Goal: Task Accomplishment & Management: Manage account settings

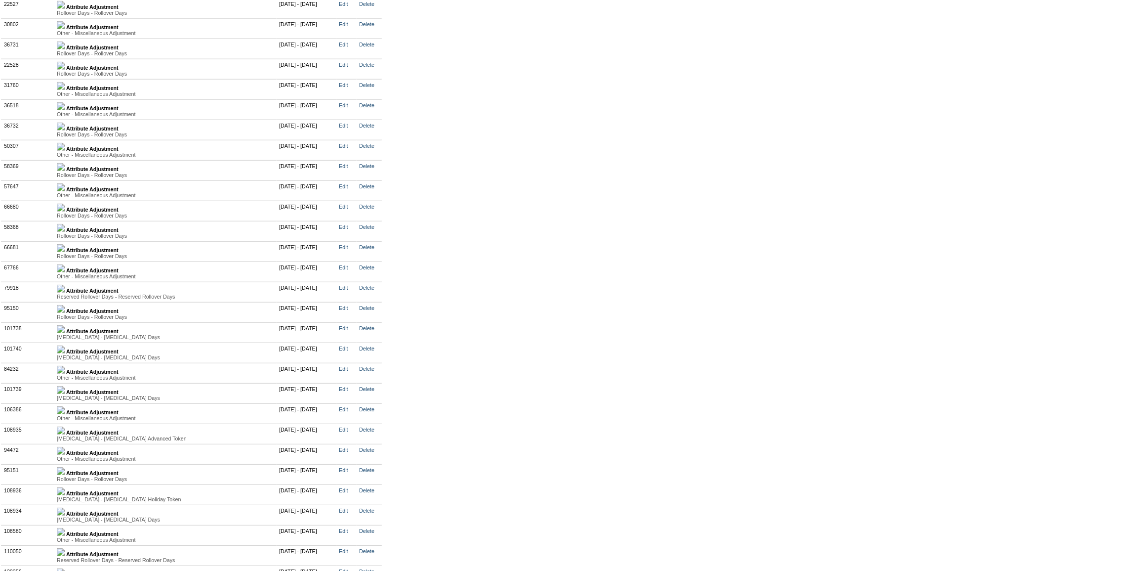
scroll to position [2020, 0]
click at [65, 71] on img at bounding box center [61, 67] width 8 height 8
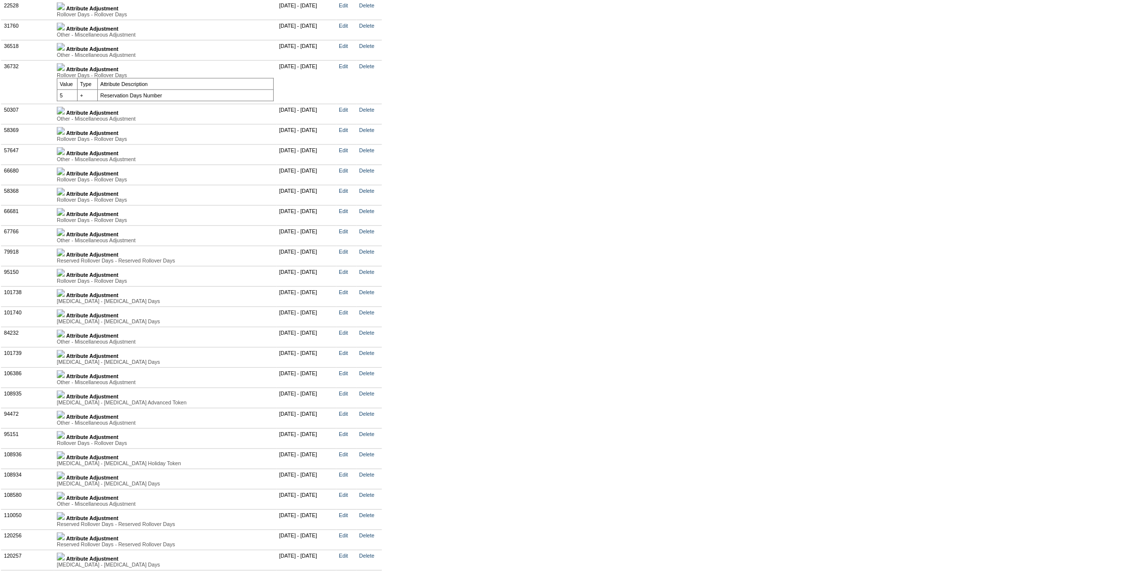
click at [65, 51] on img at bounding box center [61, 47] width 8 height 8
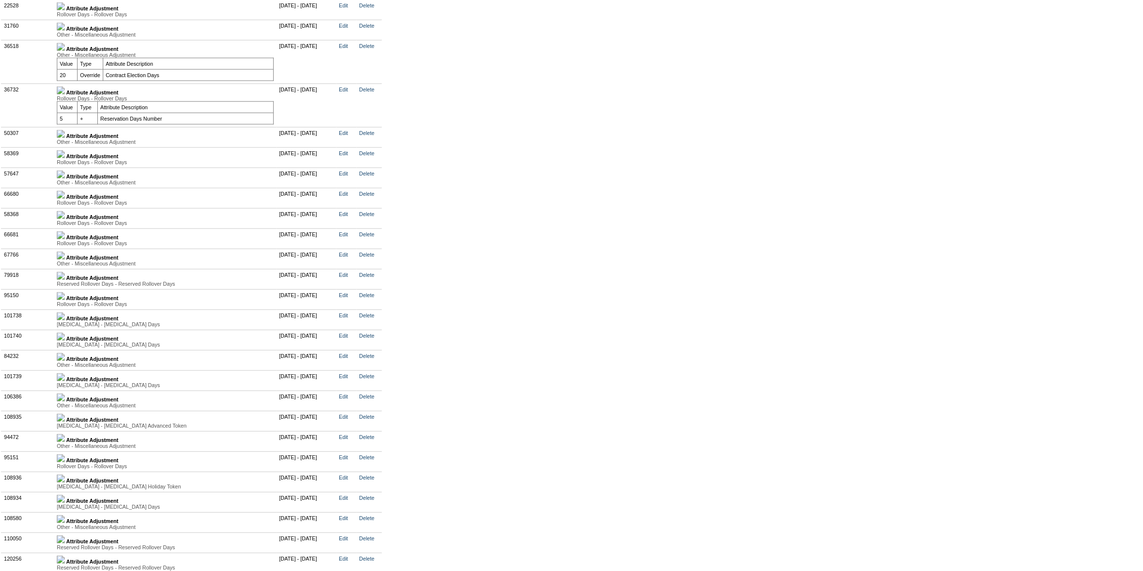
click at [65, 94] on img at bounding box center [61, 90] width 8 height 8
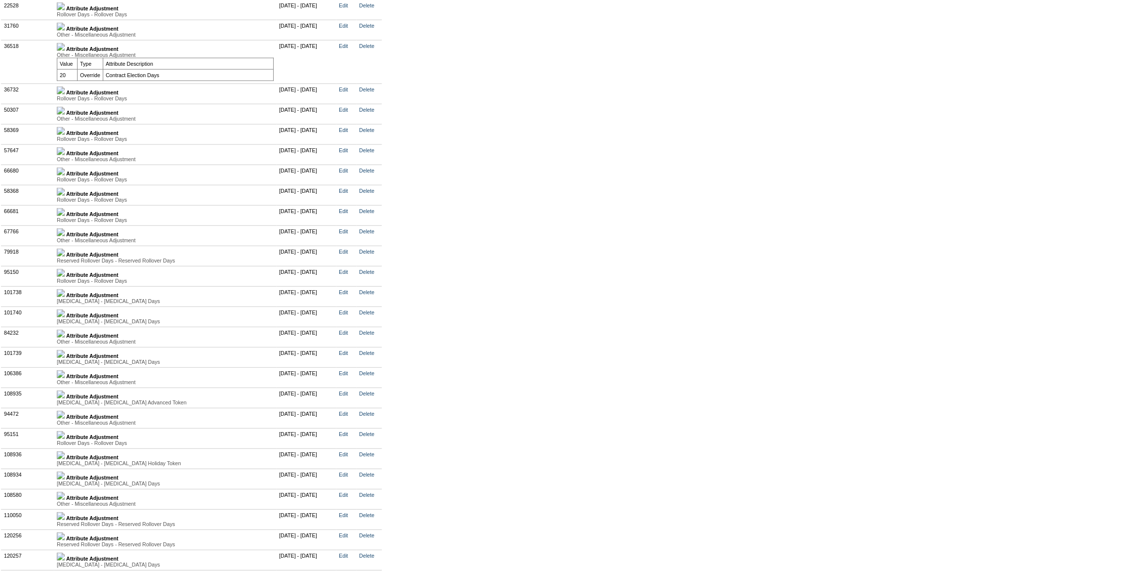
click at [65, 115] on img at bounding box center [61, 111] width 8 height 8
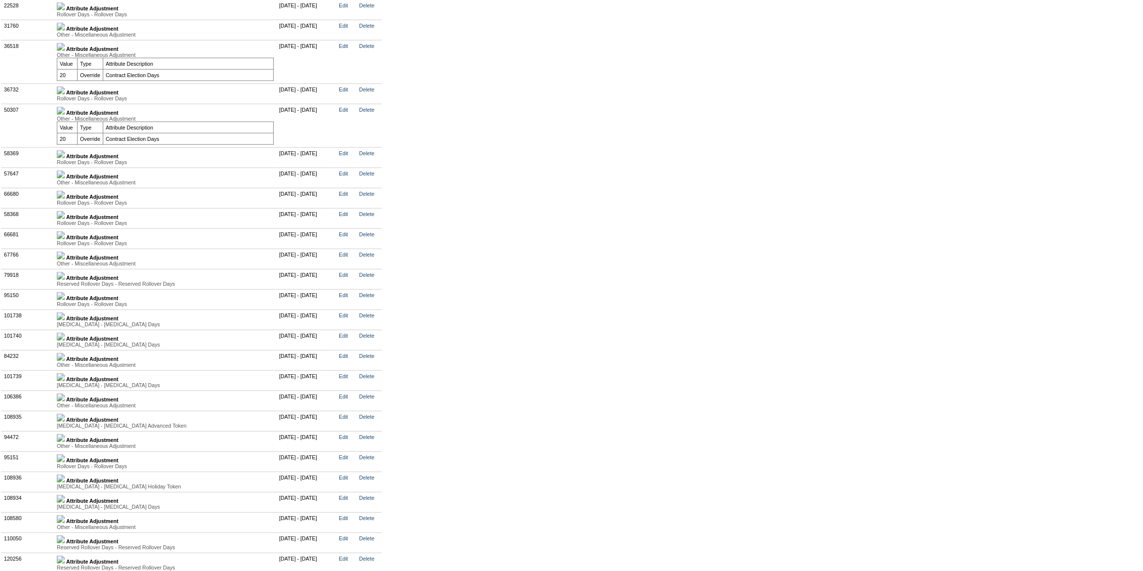
click at [65, 158] on img at bounding box center [61, 154] width 8 height 8
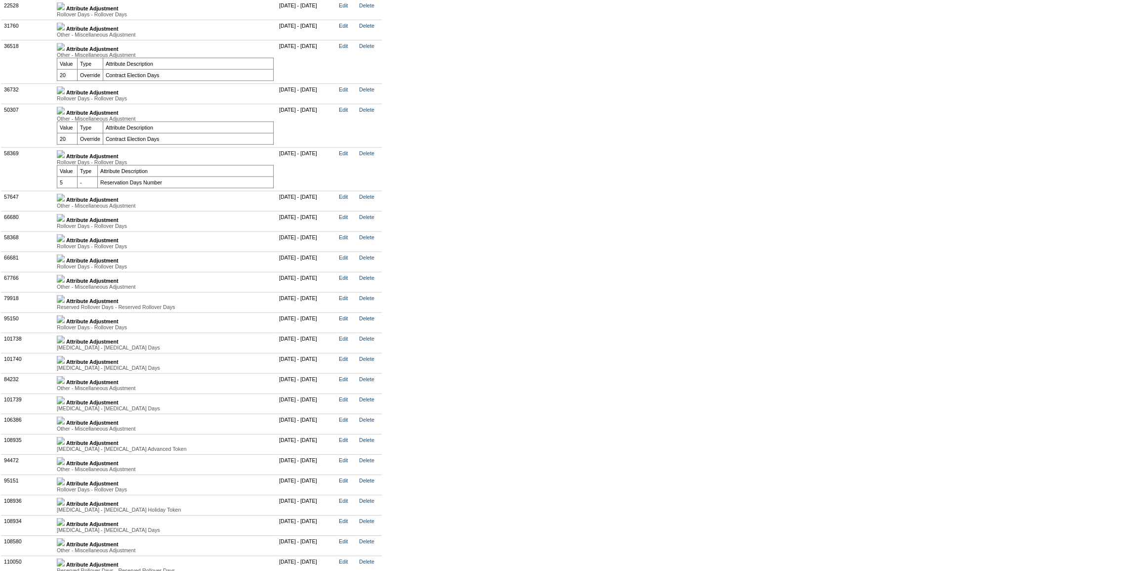
click at [65, 203] on link at bounding box center [61, 200] width 8 height 6
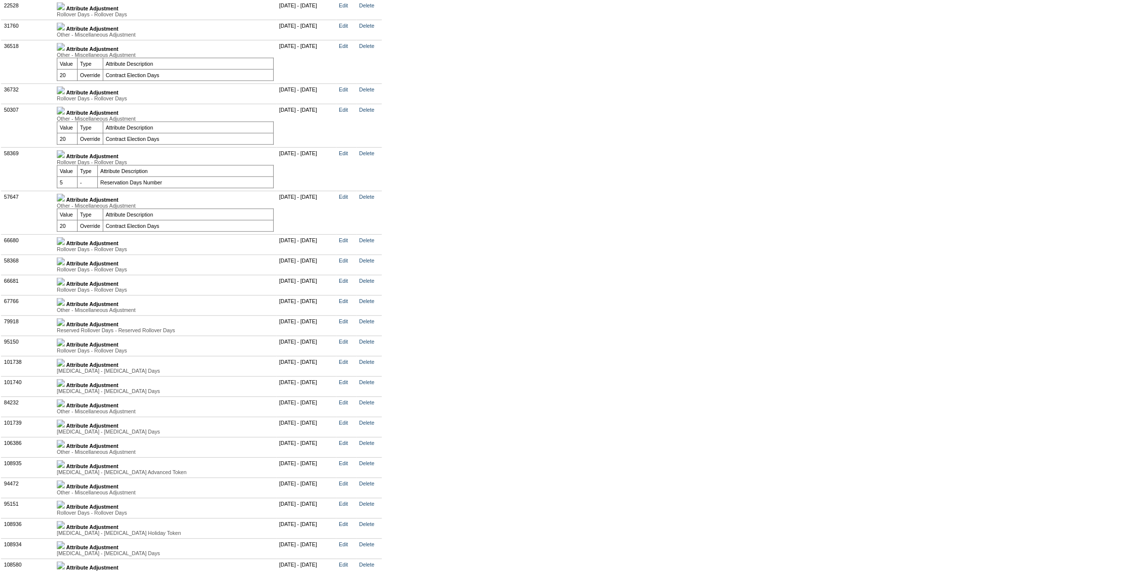
click at [65, 158] on img at bounding box center [61, 154] width 8 height 8
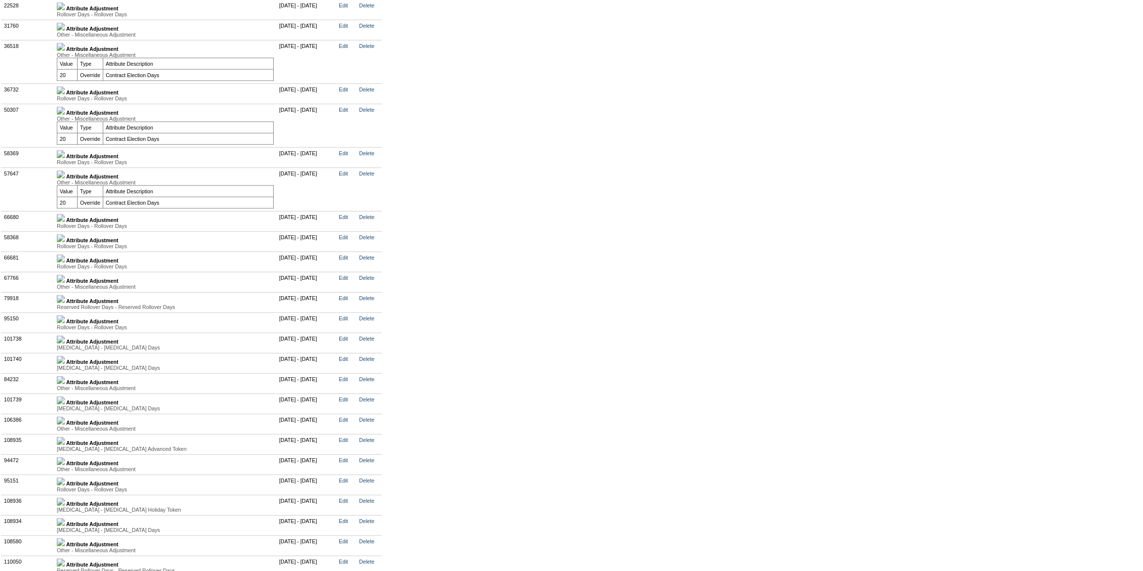
click at [65, 115] on img at bounding box center [61, 111] width 8 height 8
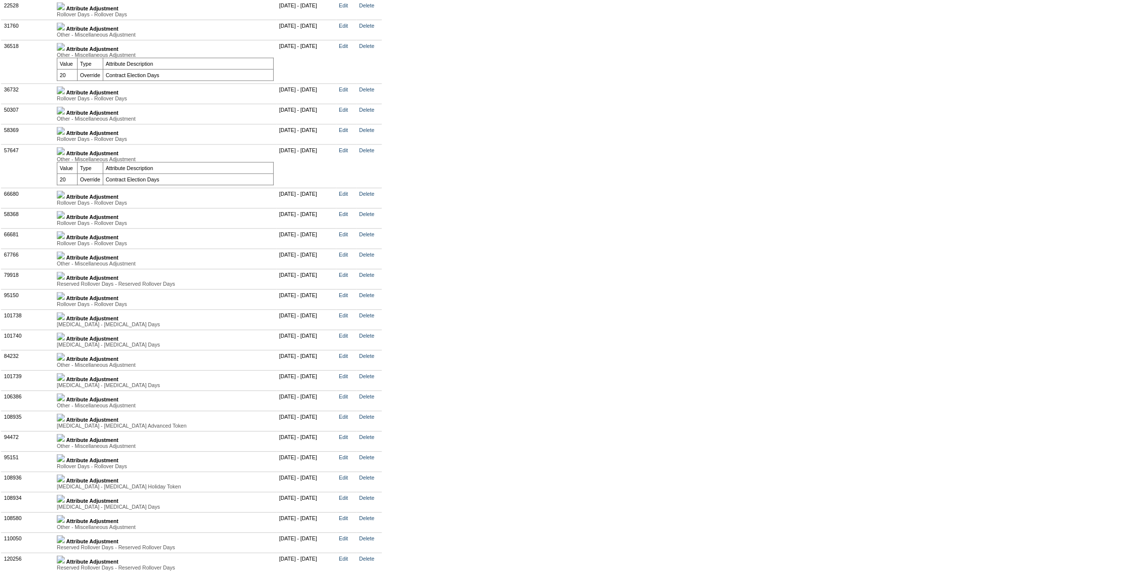
click at [65, 199] on img at bounding box center [61, 195] width 8 height 8
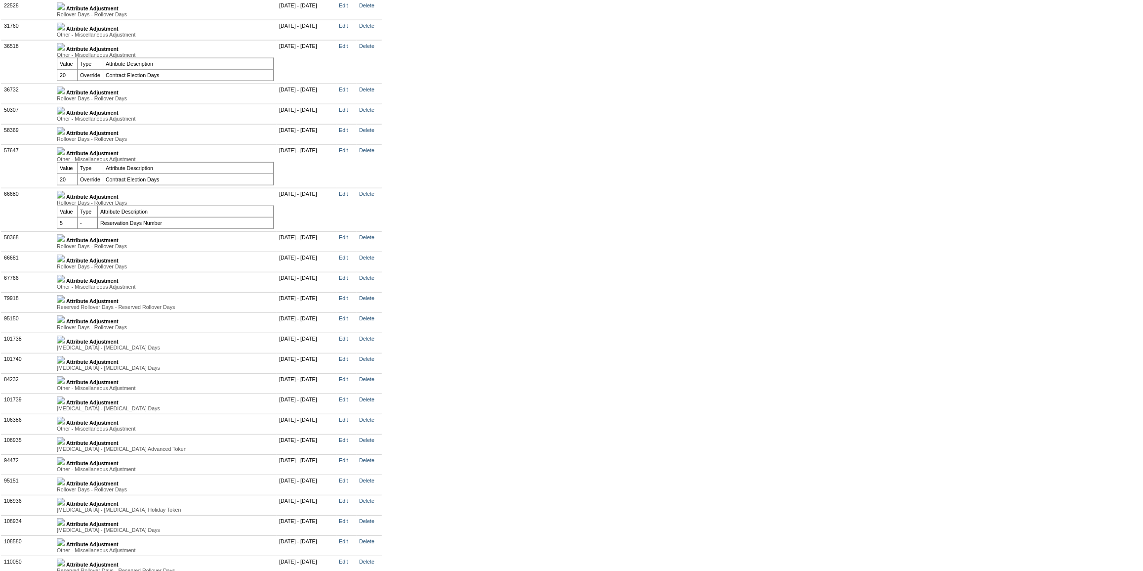
click at [65, 242] on img at bounding box center [61, 238] width 8 height 8
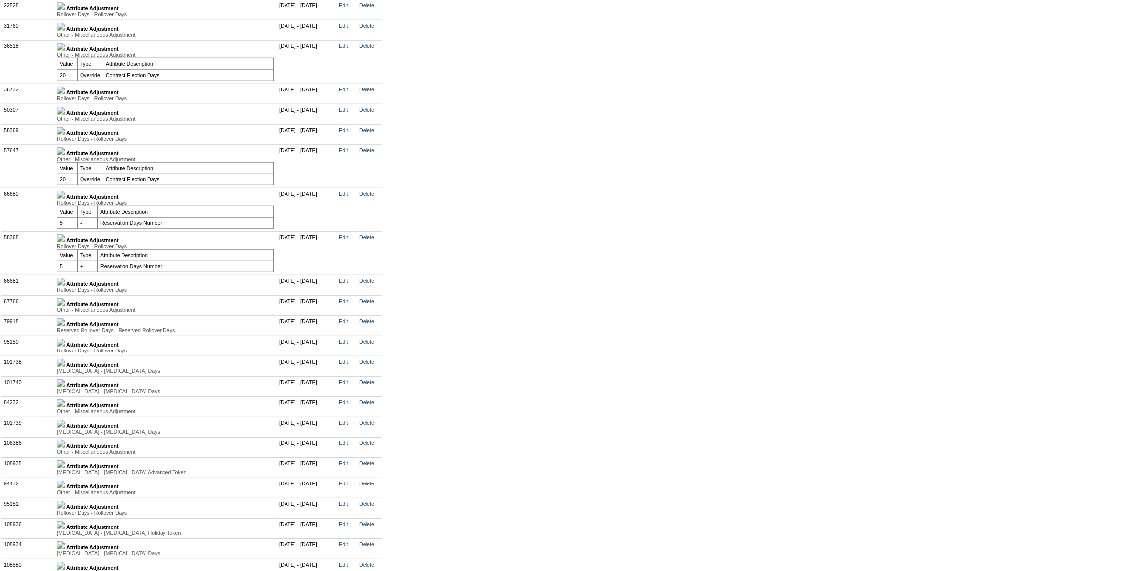
drag, startPoint x: 68, startPoint y: 348, endPoint x: 70, endPoint y: 341, distance: 7.7
click at [65, 242] on img at bounding box center [61, 238] width 8 height 8
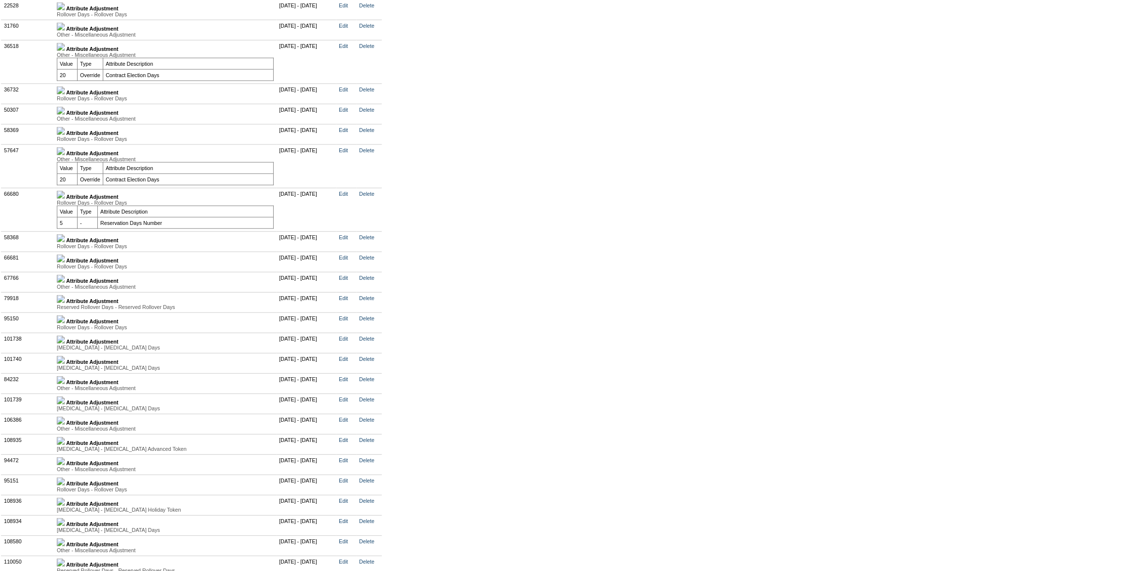
click at [65, 199] on img at bounding box center [61, 195] width 8 height 8
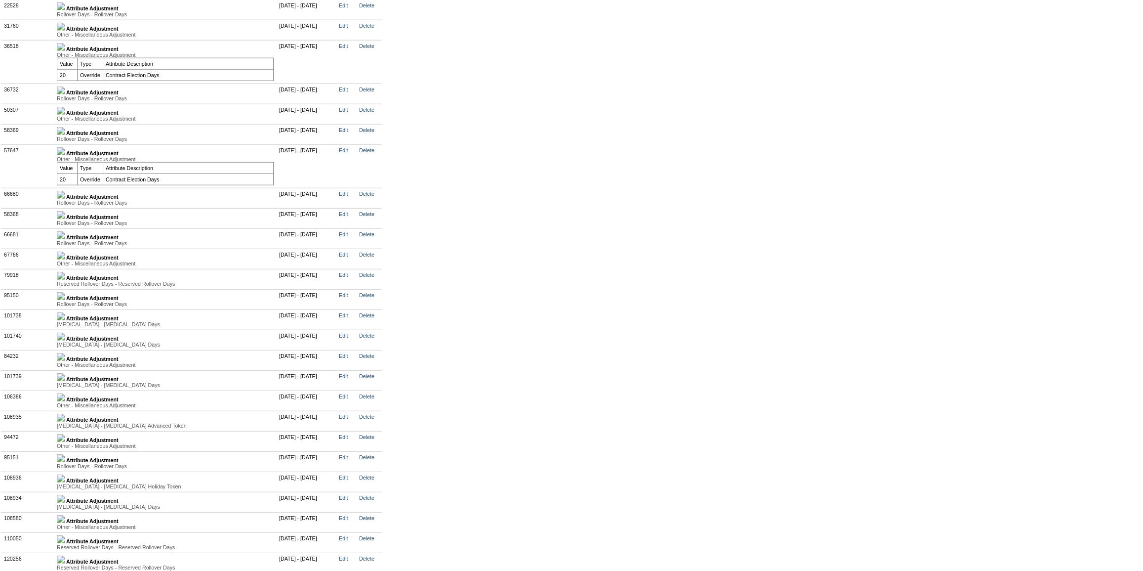
click at [65, 155] on img at bounding box center [61, 151] width 8 height 8
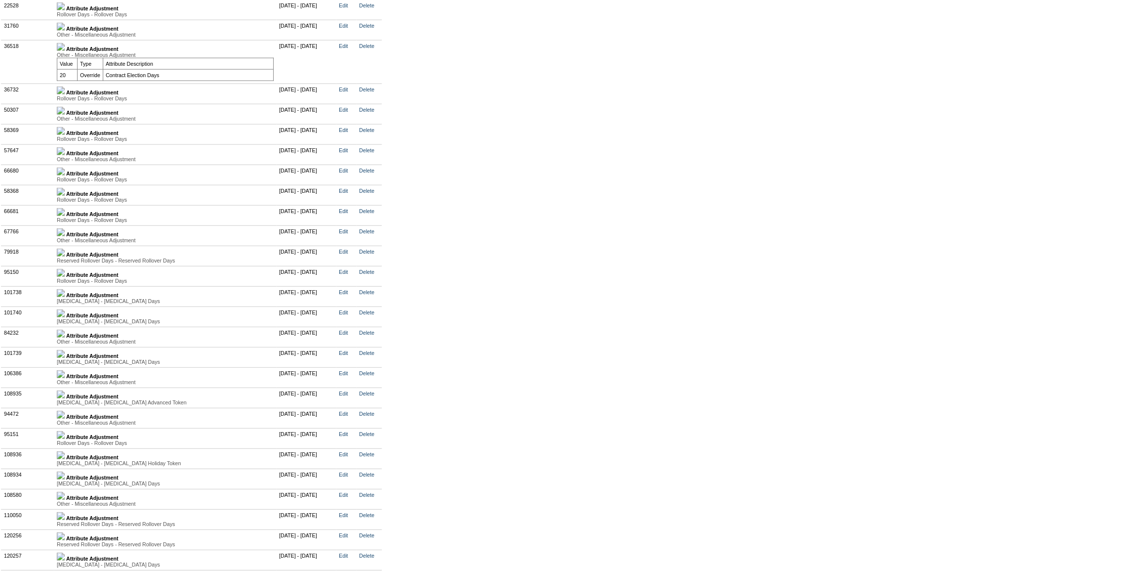
click at [65, 216] on img at bounding box center [61, 212] width 8 height 8
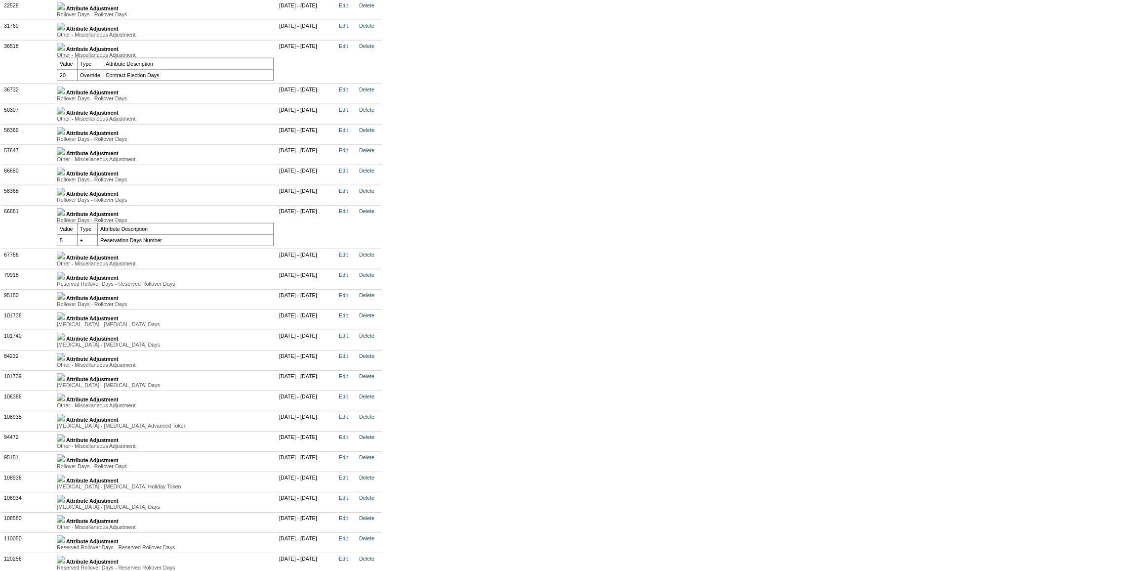
click at [65, 259] on img at bounding box center [61, 255] width 8 height 8
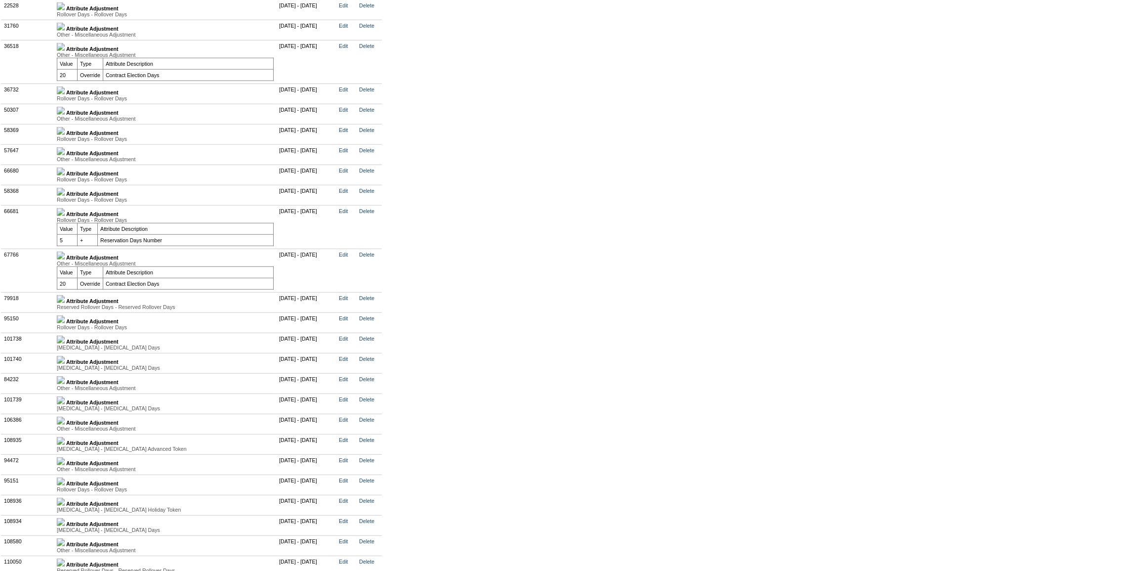
click at [65, 303] on img at bounding box center [61, 299] width 8 height 8
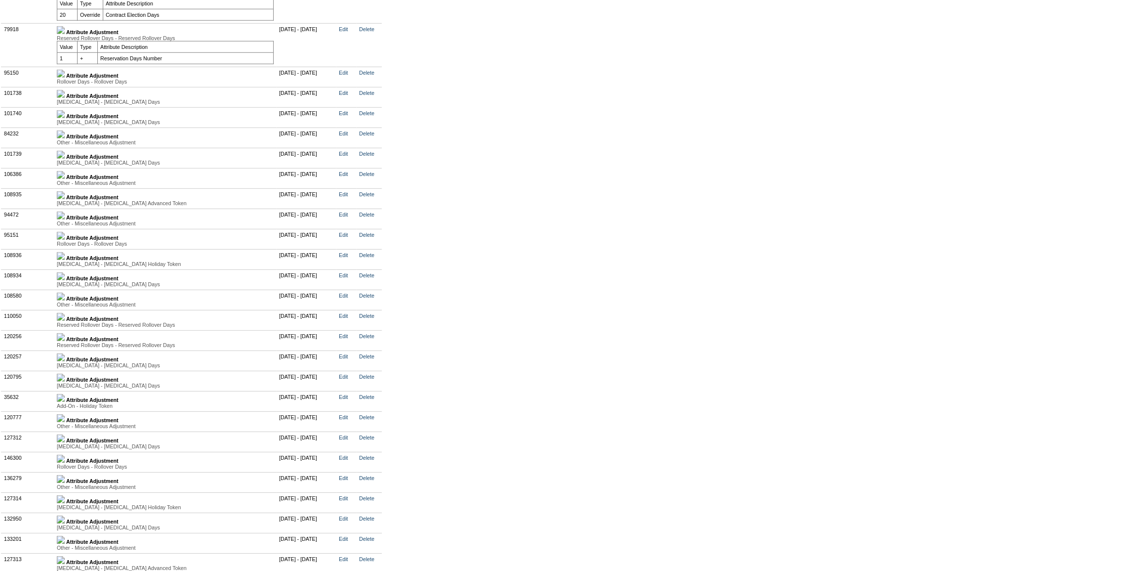
scroll to position [2290, 0]
click at [65, 33] on img at bounding box center [61, 29] width 8 height 8
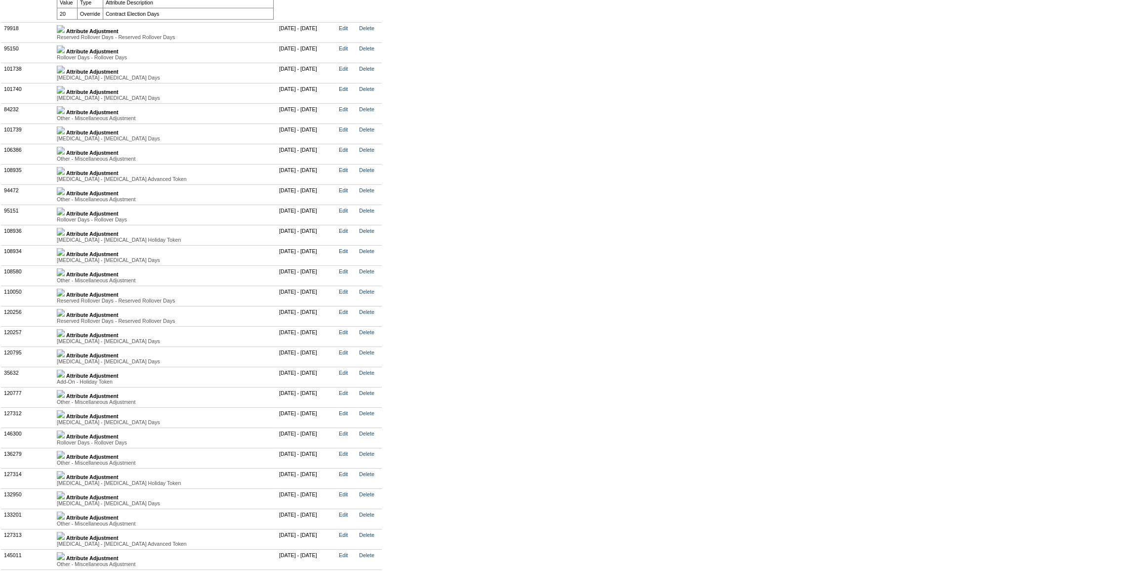
click at [65, 53] on img at bounding box center [61, 49] width 8 height 8
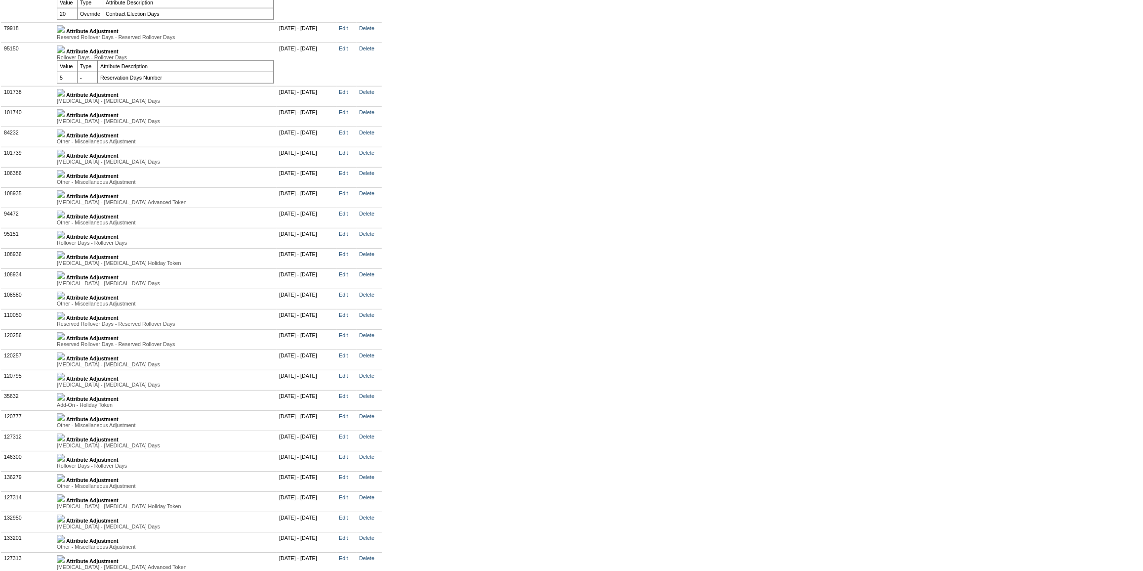
click at [65, 97] on img at bounding box center [61, 93] width 8 height 8
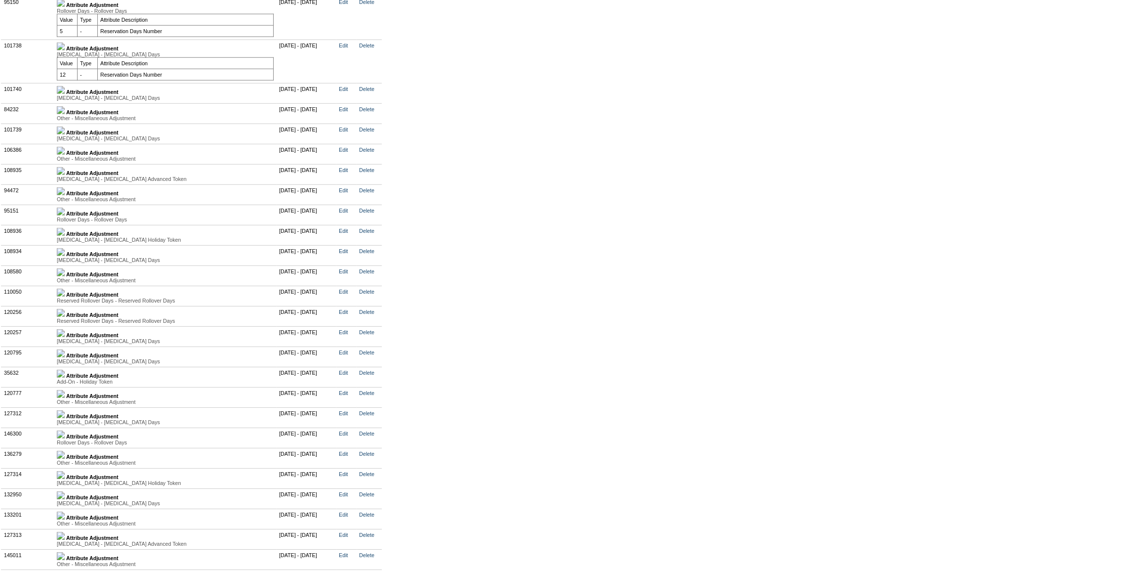
click at [65, 94] on img at bounding box center [61, 90] width 8 height 8
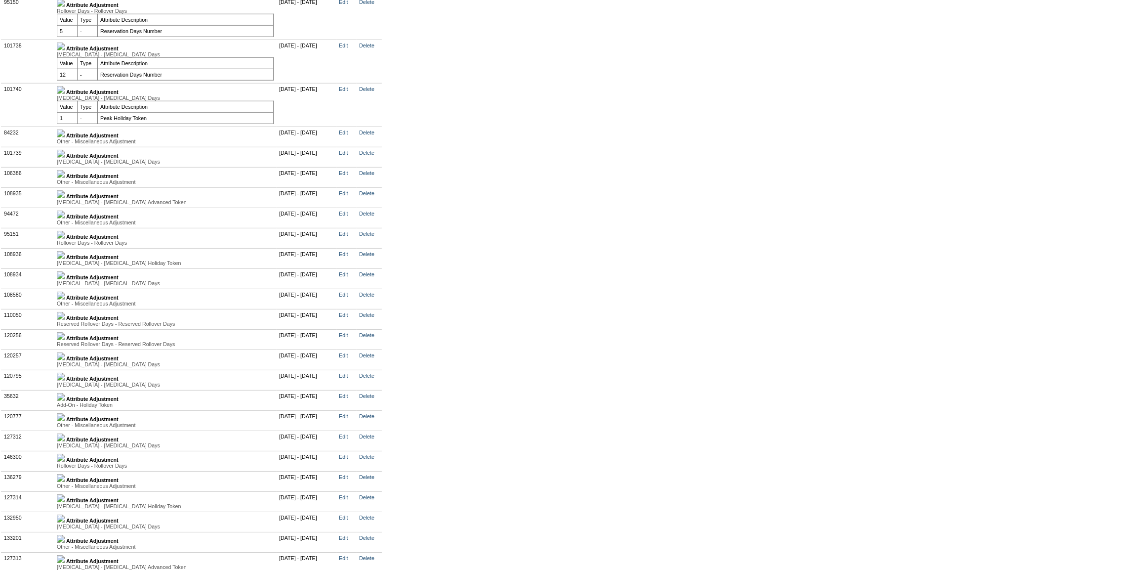
click at [65, 50] on img at bounding box center [61, 46] width 8 height 8
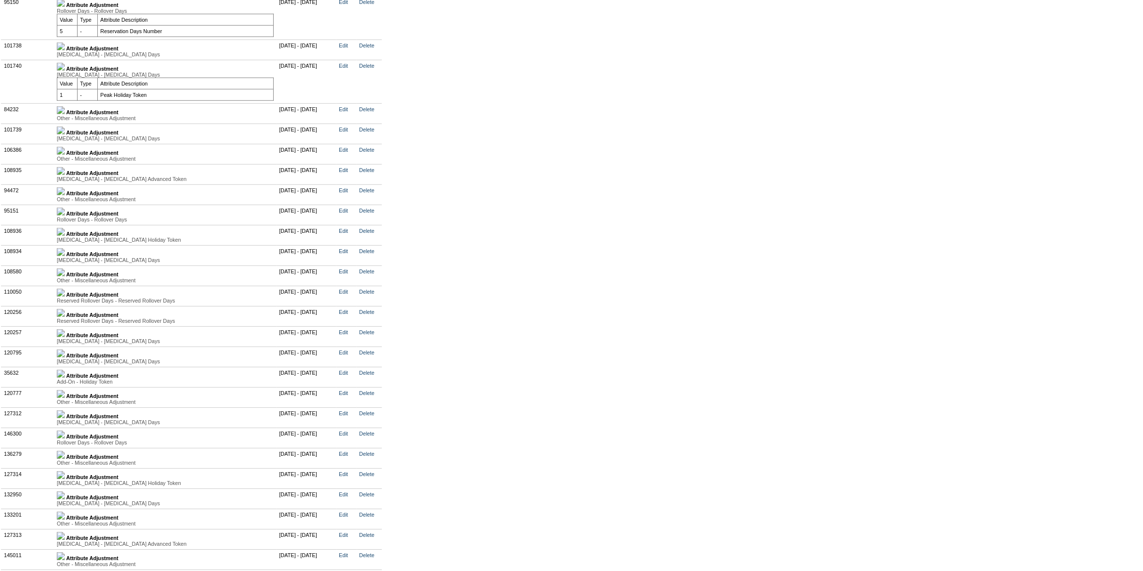
click at [65, 7] on img at bounding box center [61, 3] width 8 height 8
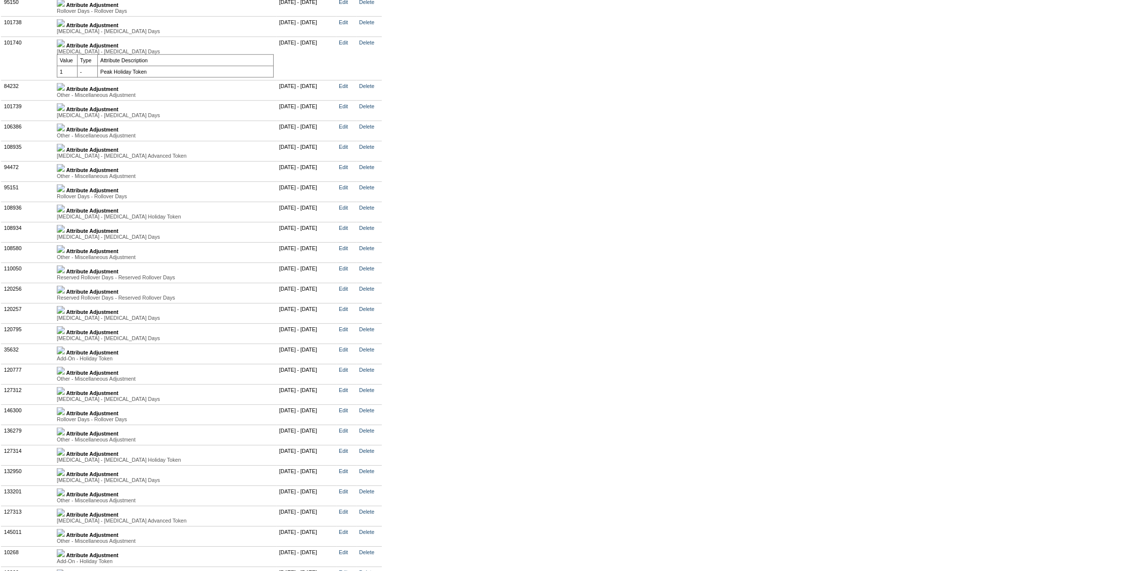
click at [65, 91] on img at bounding box center [61, 87] width 8 height 8
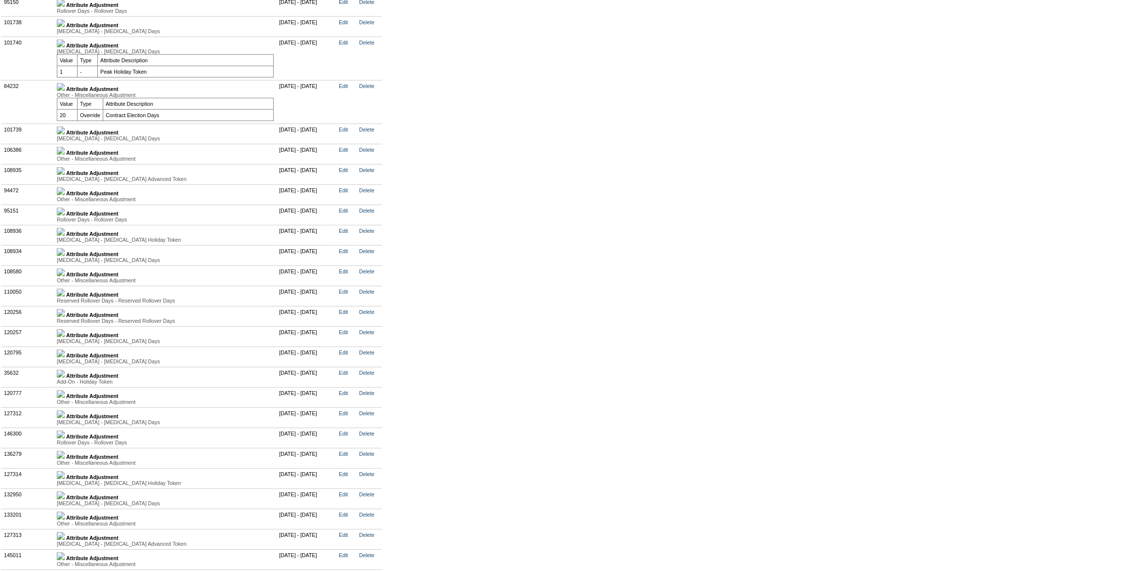
click at [65, 27] on img at bounding box center [61, 23] width 8 height 8
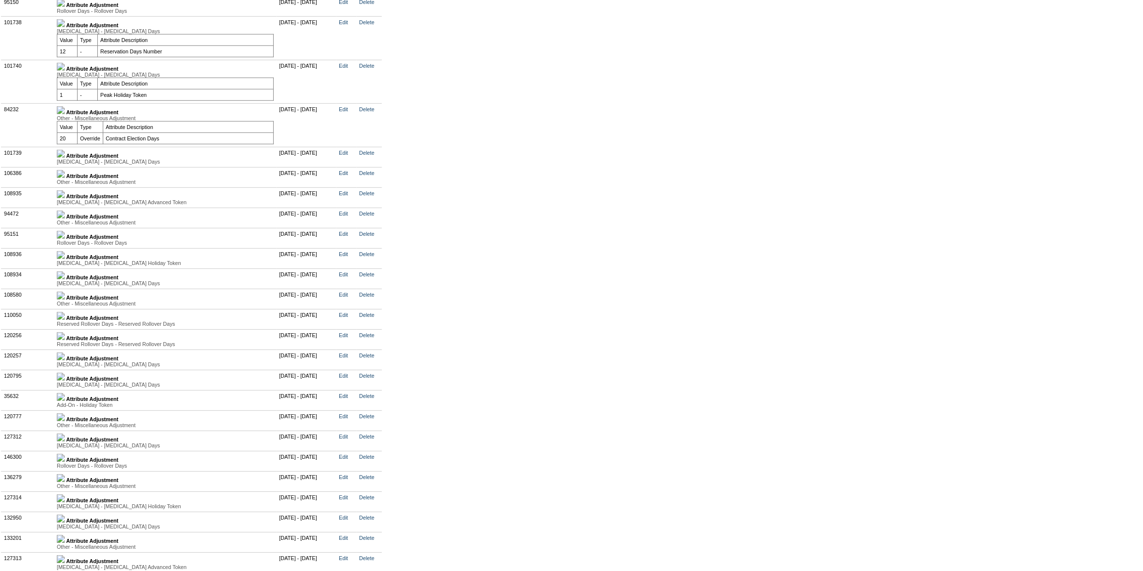
click at [65, 7] on img at bounding box center [61, 3] width 8 height 8
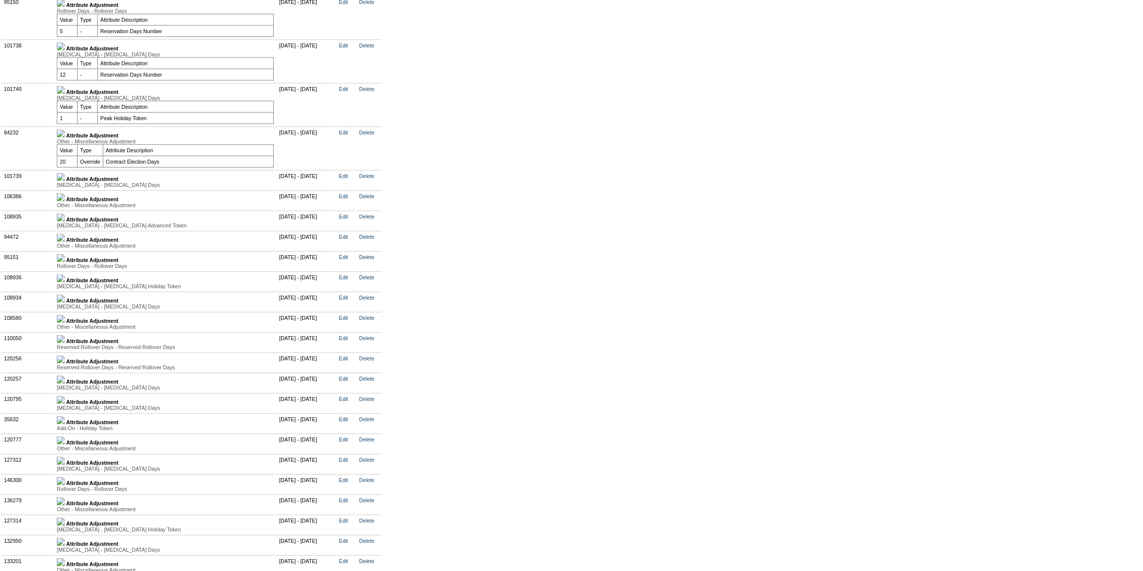
click at [65, 181] on img at bounding box center [61, 177] width 8 height 8
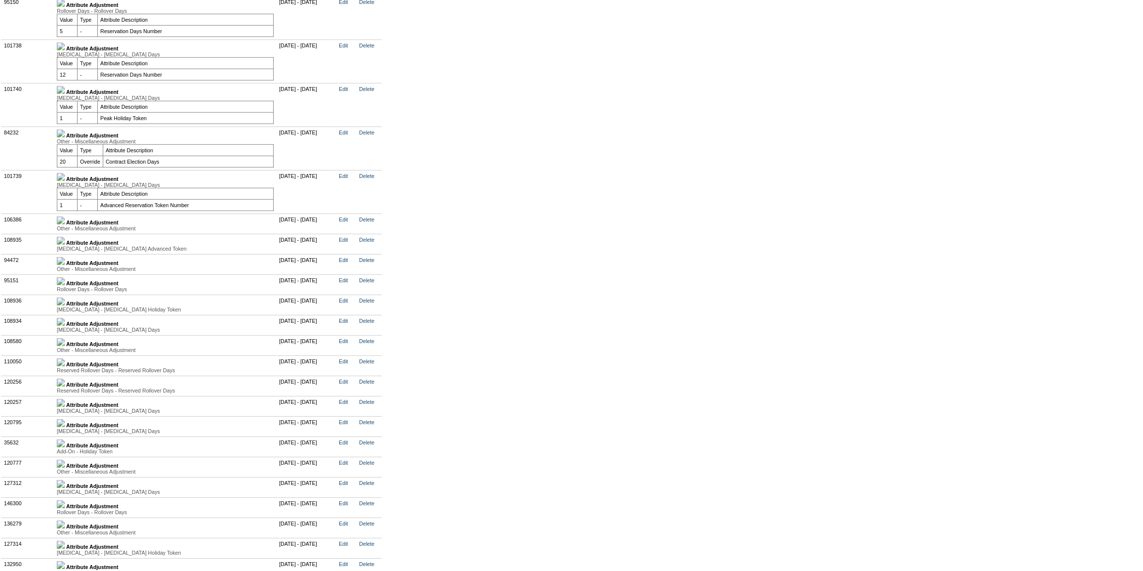
click at [65, 94] on img at bounding box center [61, 90] width 8 height 8
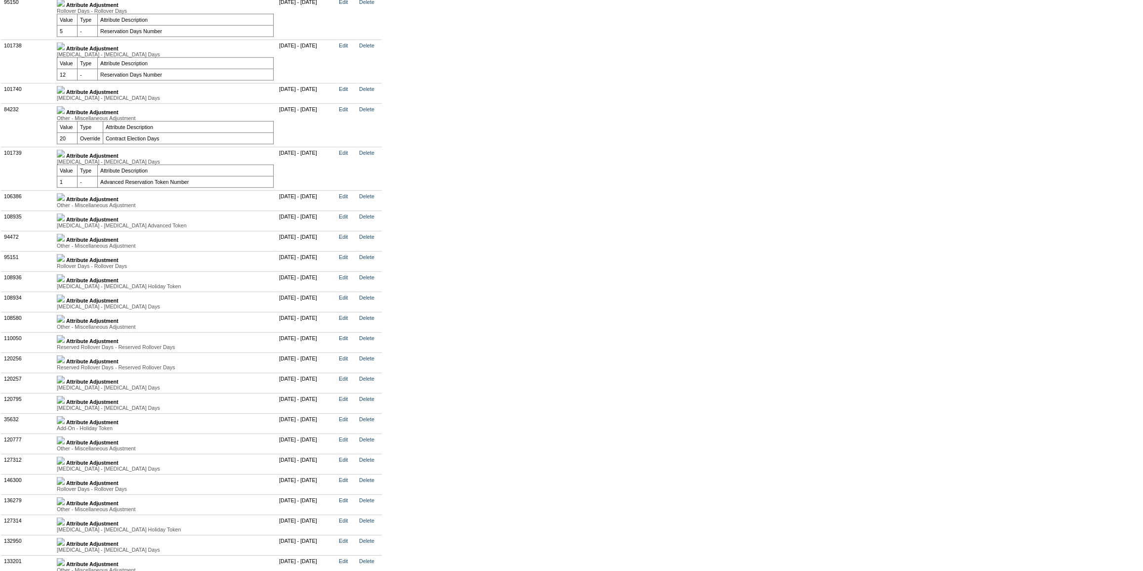
click at [65, 158] on img at bounding box center [61, 154] width 8 height 8
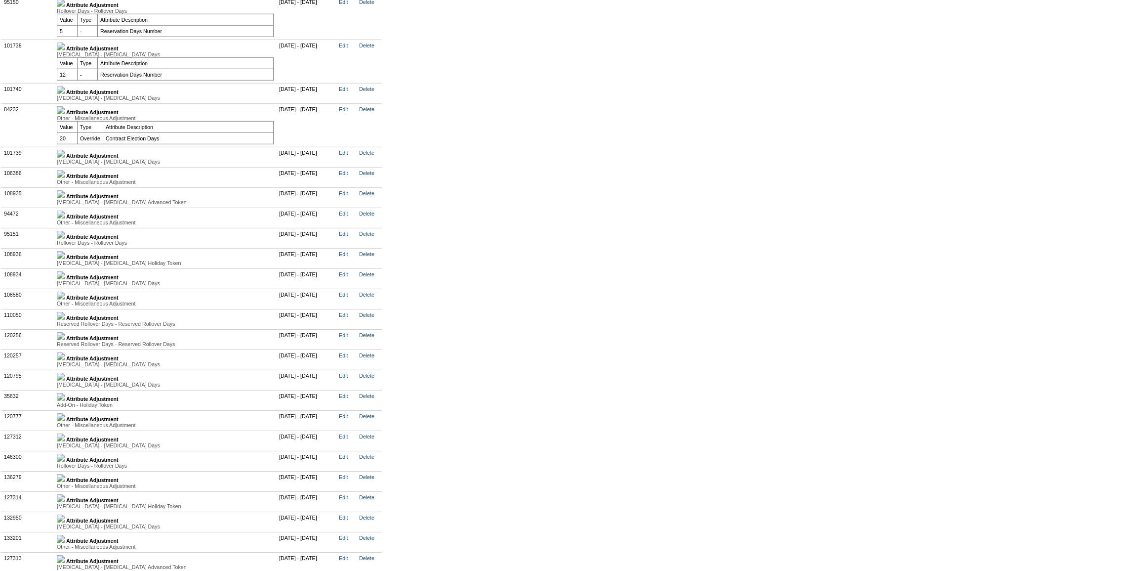
click at [65, 94] on img at bounding box center [61, 90] width 8 height 8
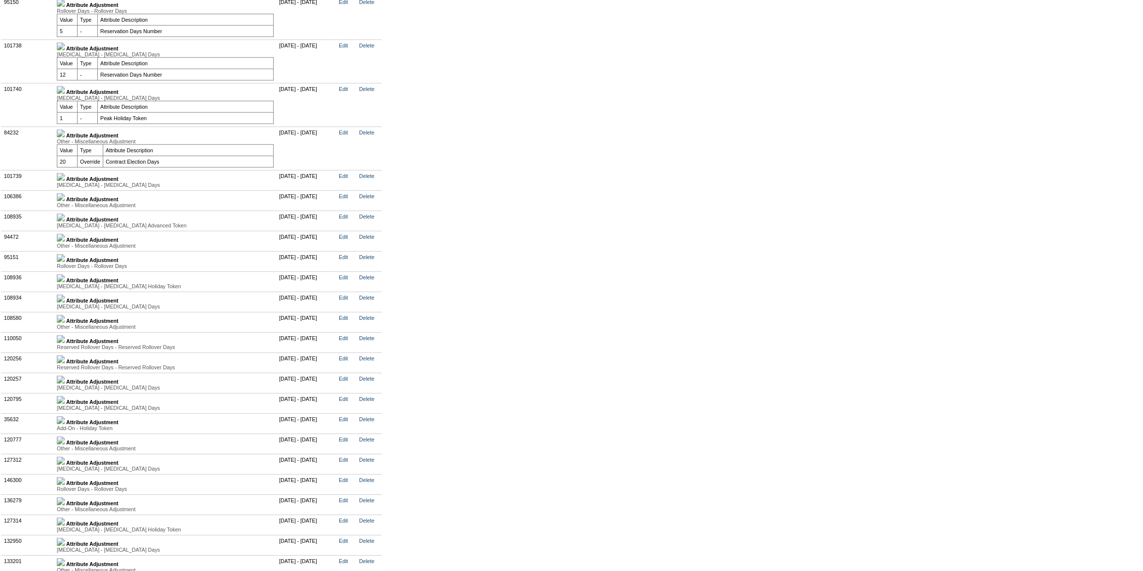
click at [65, 94] on img at bounding box center [61, 90] width 8 height 8
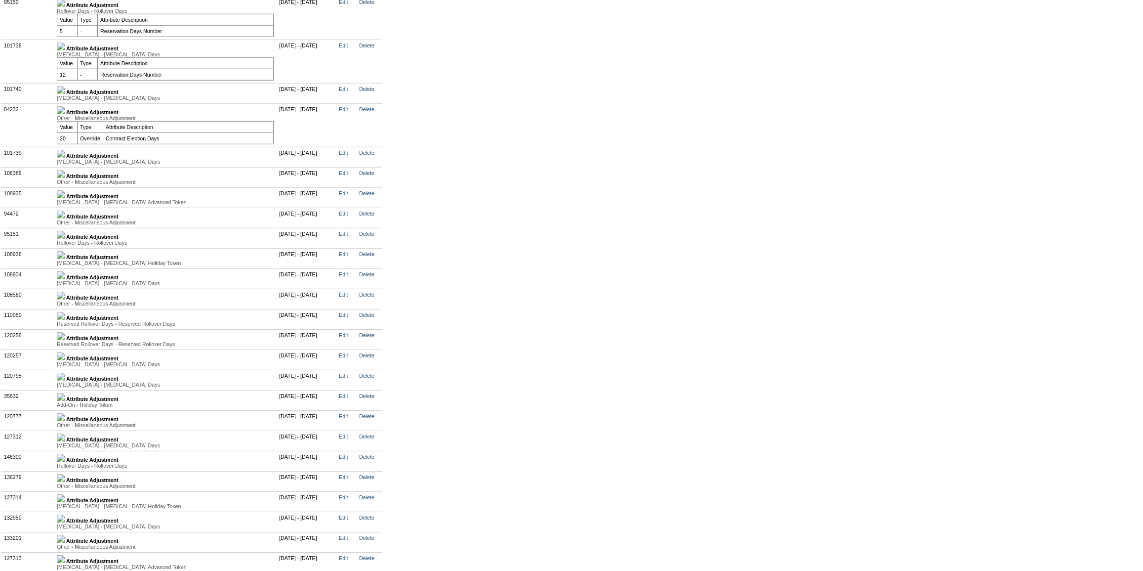
click at [65, 94] on img at bounding box center [61, 90] width 8 height 8
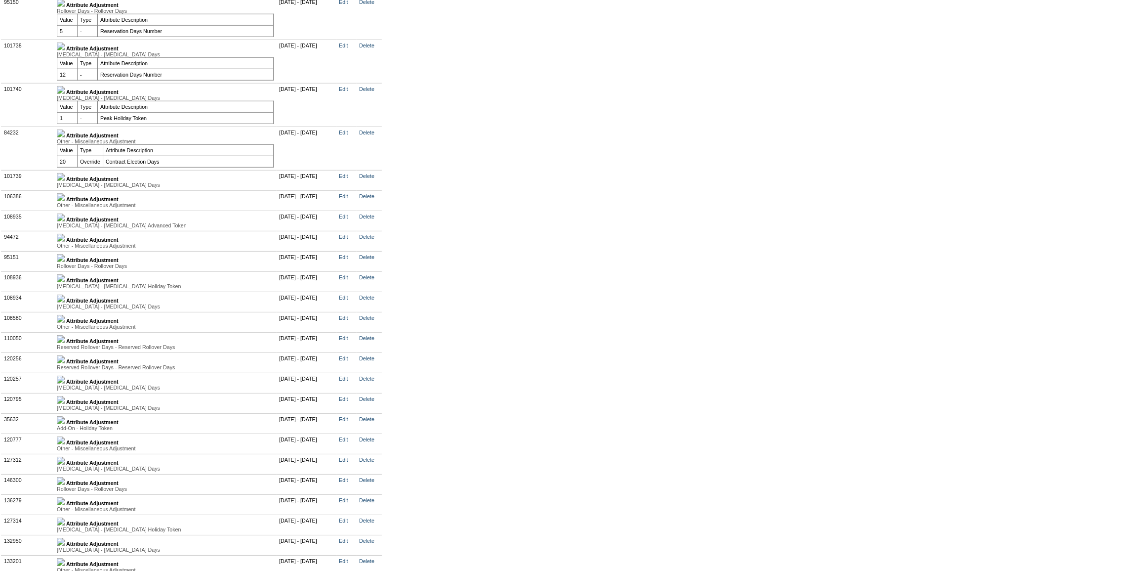
click at [65, 181] on img at bounding box center [61, 177] width 8 height 8
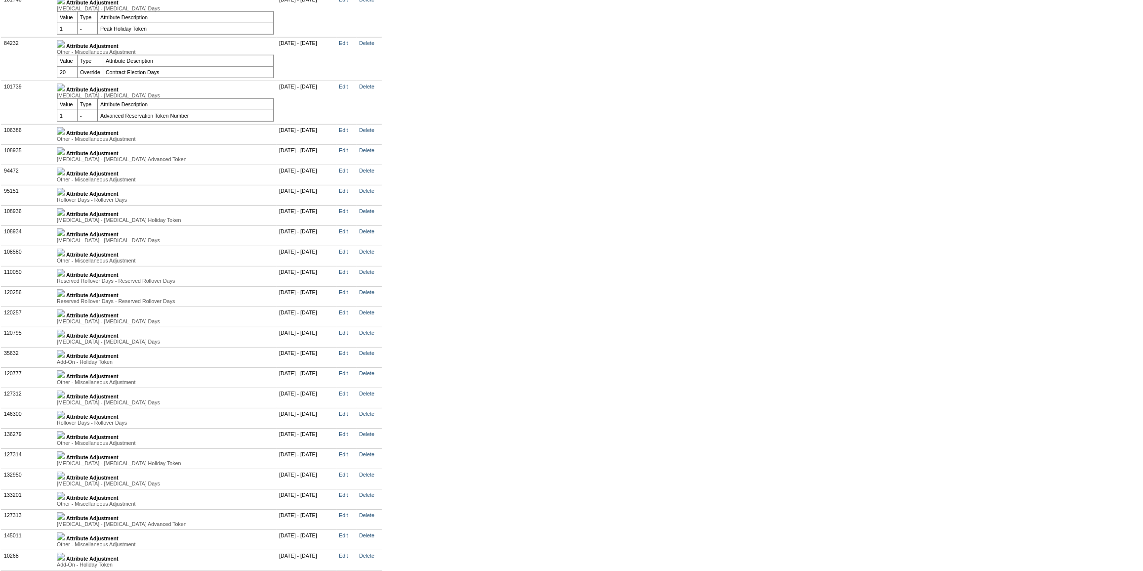
scroll to position [2380, 0]
click at [65, 134] on img at bounding box center [61, 130] width 8 height 8
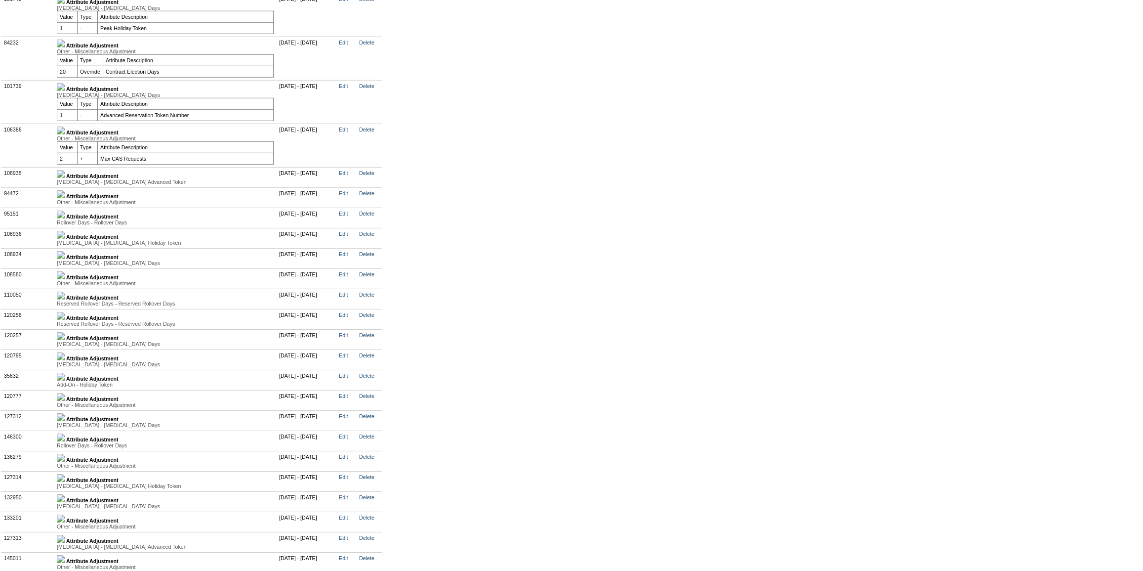
click at [65, 178] on img at bounding box center [61, 174] width 8 height 8
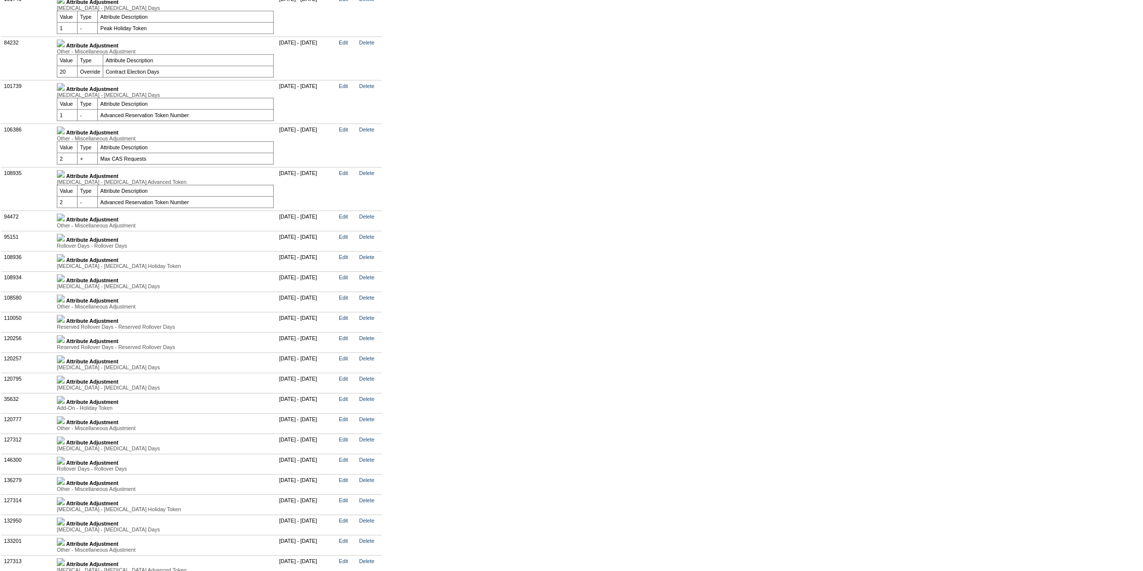
click at [65, 221] on img at bounding box center [61, 217] width 8 height 8
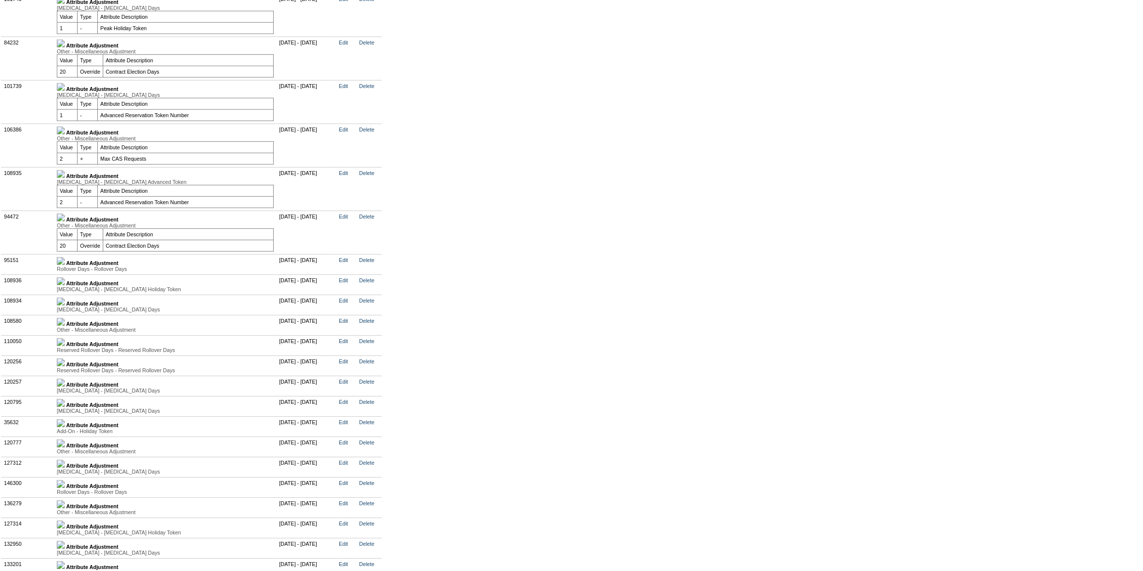
click at [65, 91] on img at bounding box center [61, 87] width 8 height 8
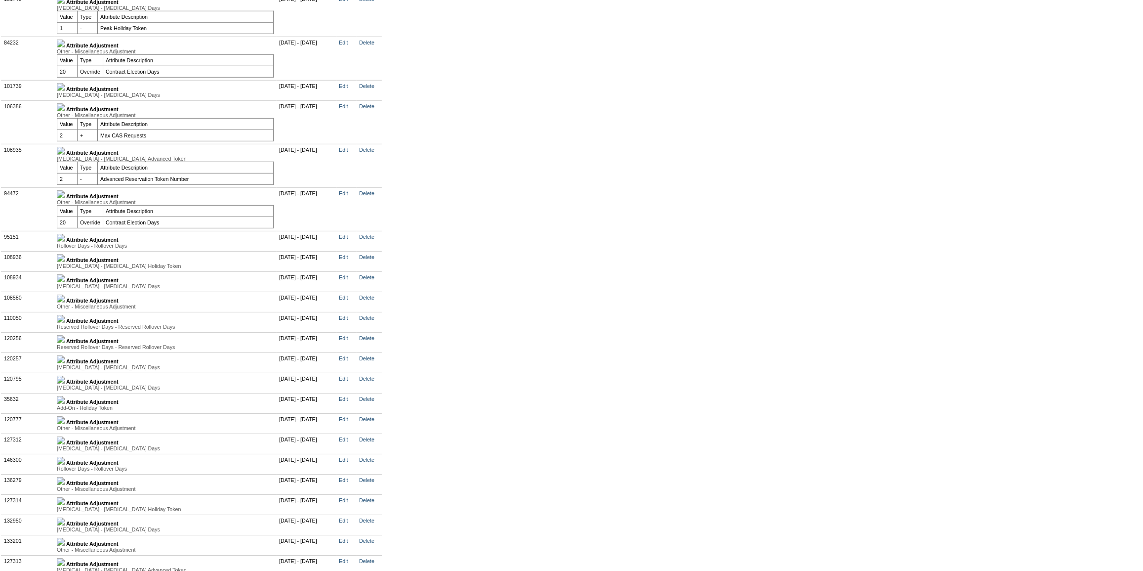
click at [66, 80] on td "Attribute Adjustment Other - Miscellaneous Adjustment Value Type Attribute Desc…" at bounding box center [165, 58] width 222 height 43
click at [65, 4] on img at bounding box center [61, 0] width 8 height 8
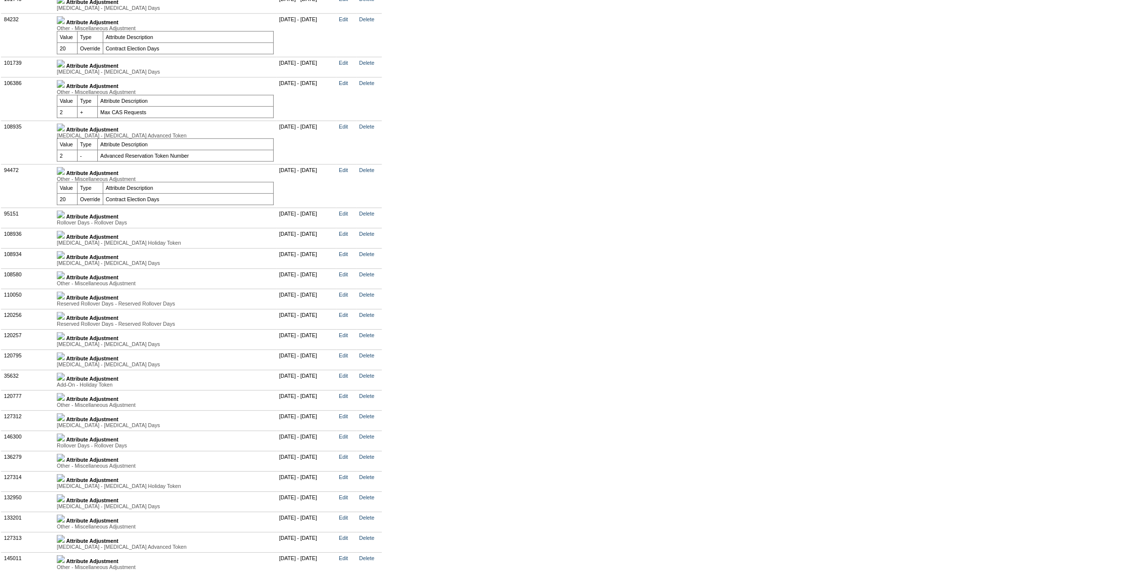
click at [65, 24] on img at bounding box center [61, 20] width 8 height 8
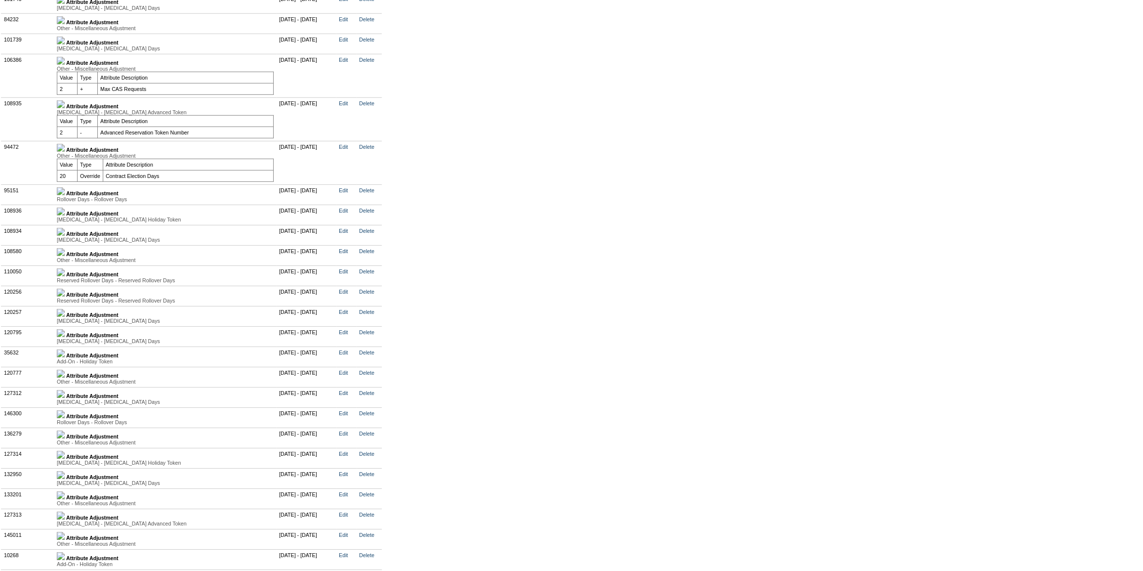
click at [65, 195] on img at bounding box center [61, 191] width 8 height 8
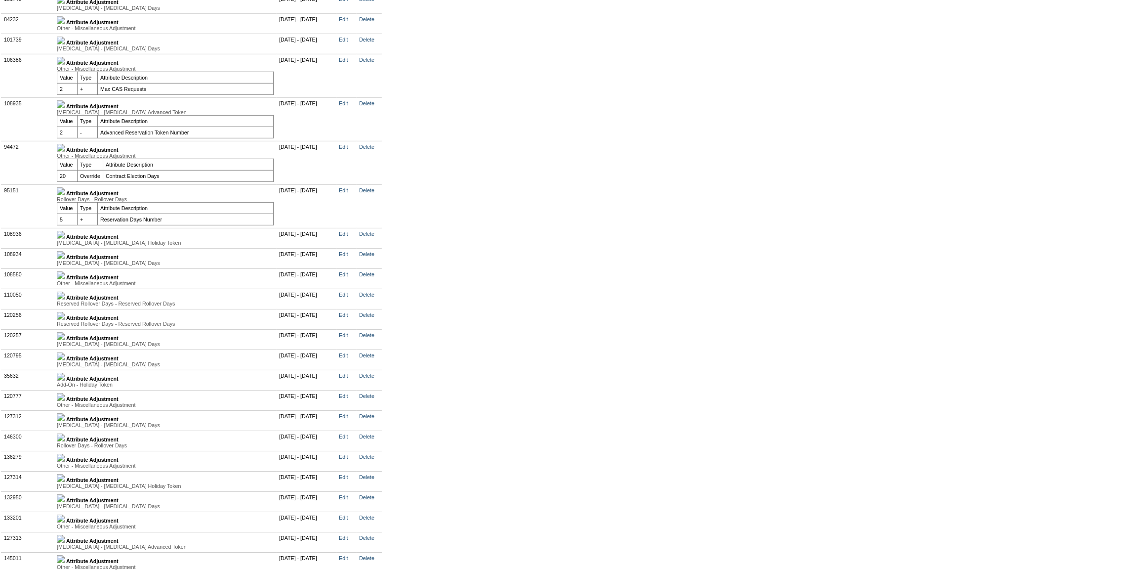
click at [65, 239] on img at bounding box center [61, 235] width 8 height 8
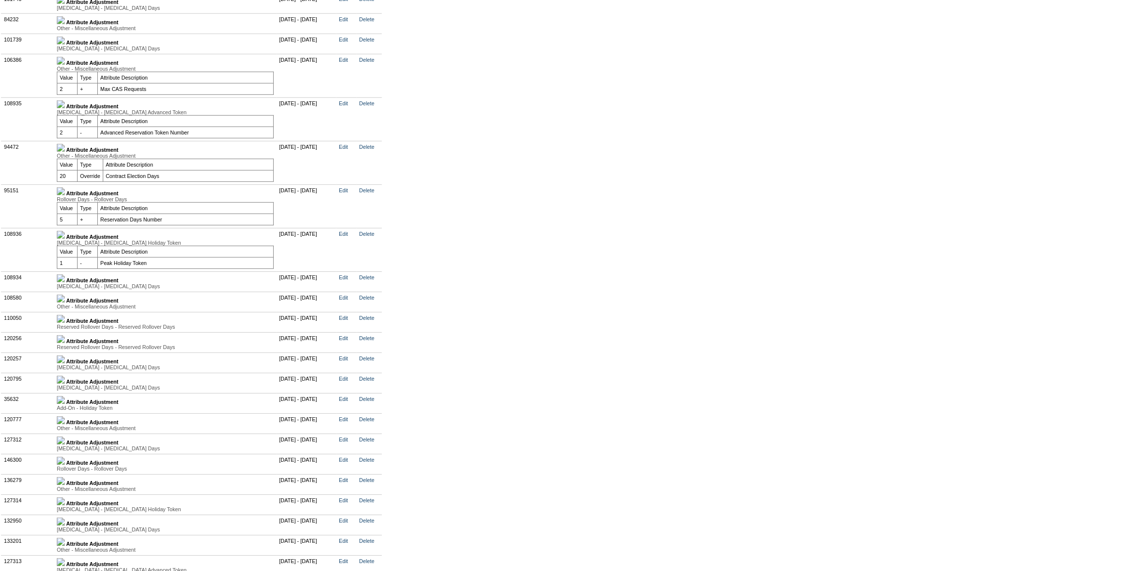
click at [65, 282] on img at bounding box center [61, 278] width 8 height 8
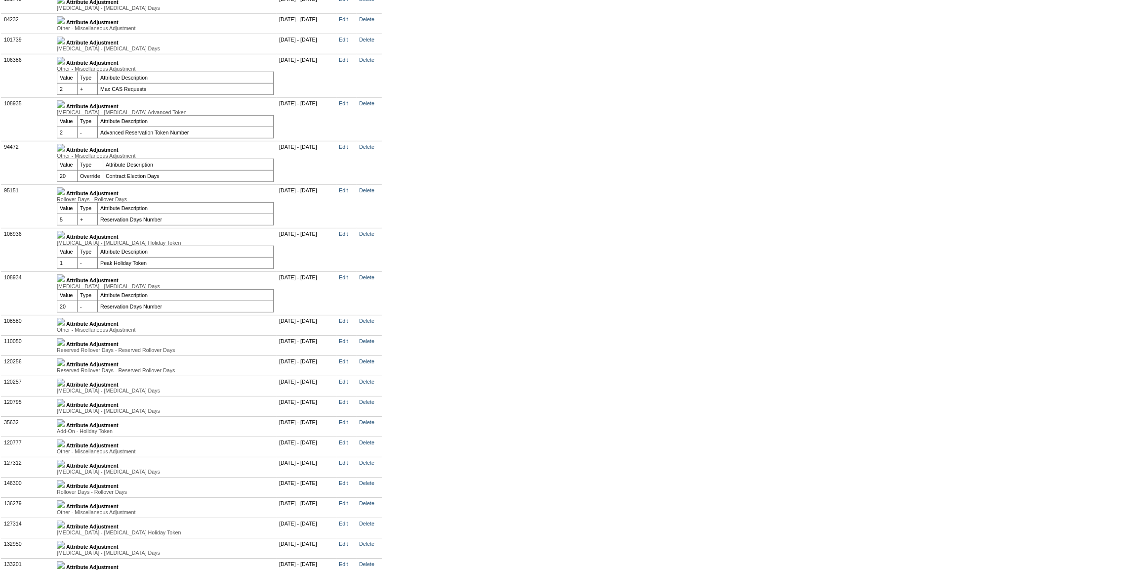
click at [65, 65] on img at bounding box center [61, 61] width 8 height 8
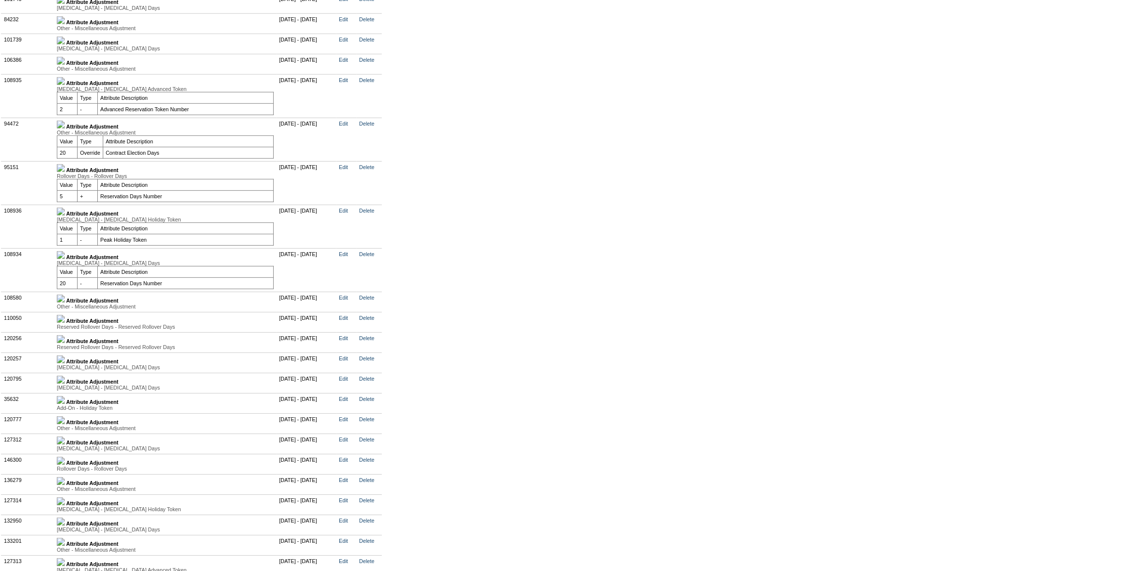
click at [65, 44] on img at bounding box center [61, 41] width 8 height 8
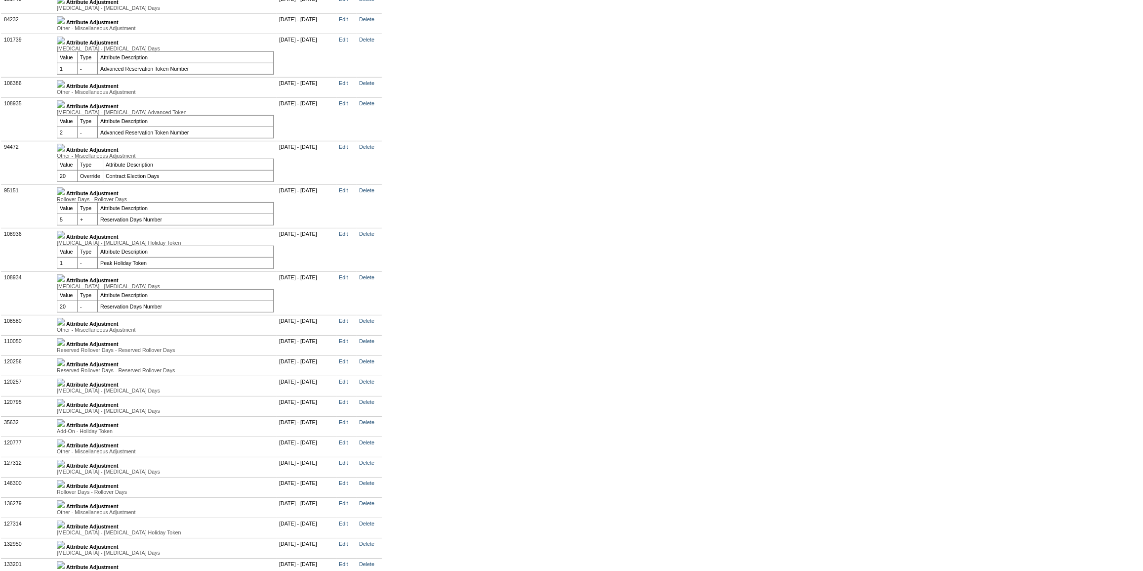
click at [65, 4] on img at bounding box center [61, 0] width 8 height 8
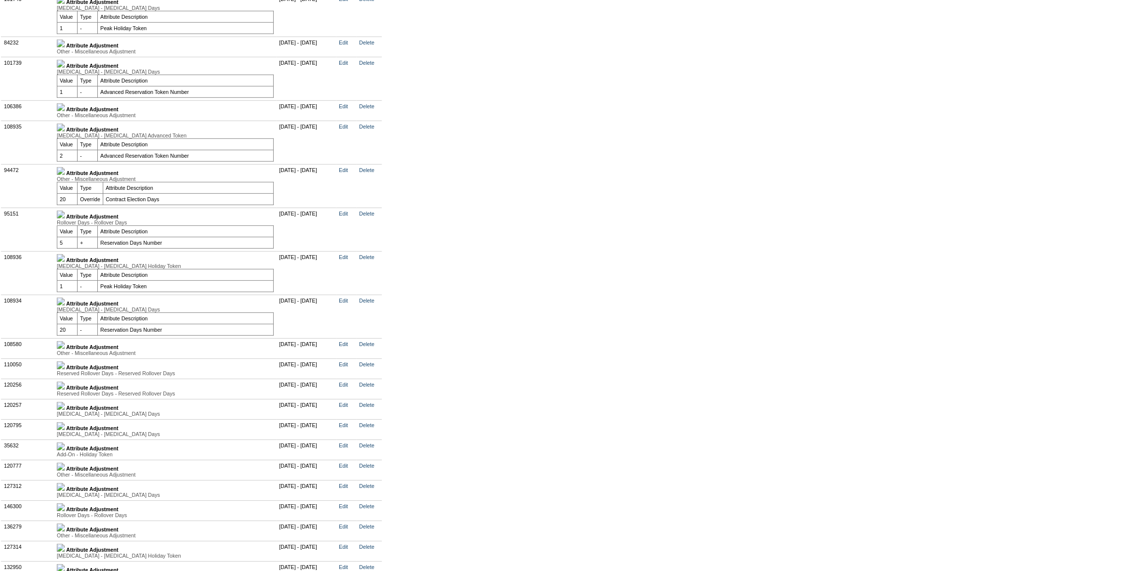
click at [65, 47] on img at bounding box center [61, 44] width 8 height 8
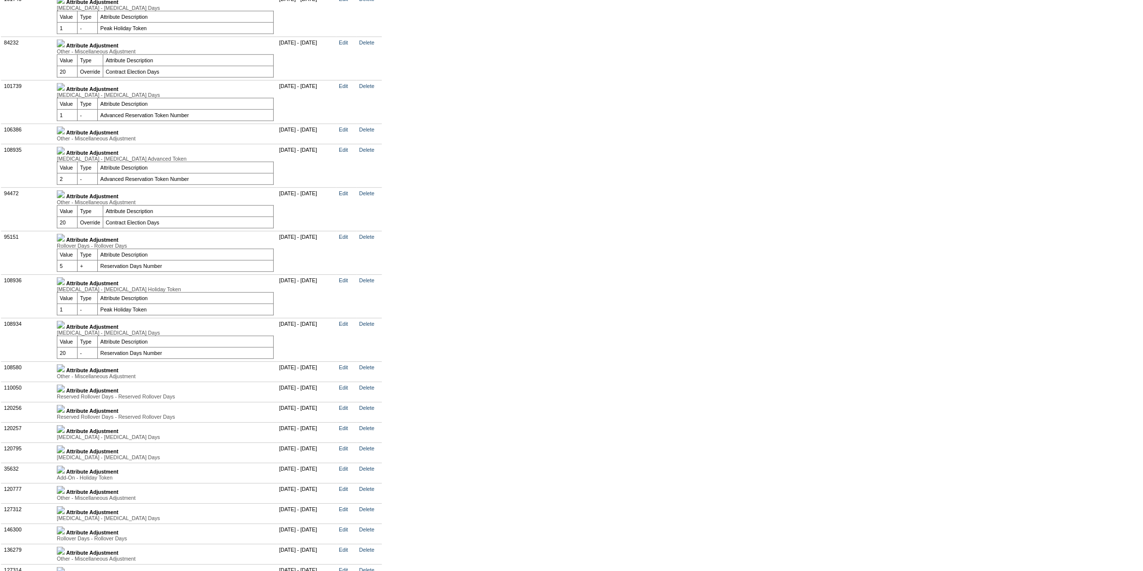
click at [65, 134] on img at bounding box center [61, 130] width 8 height 8
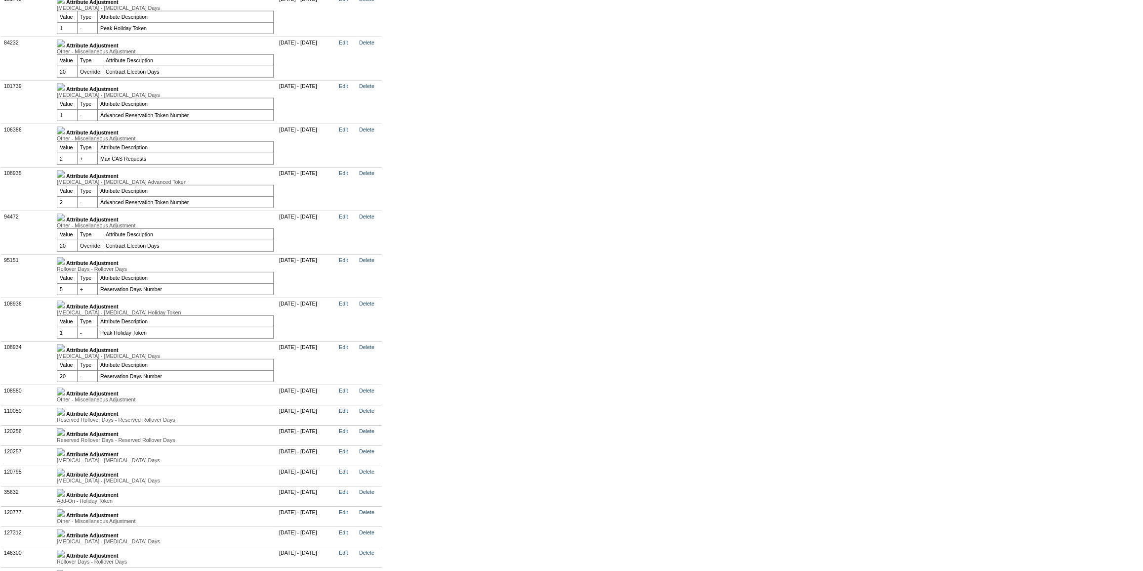
click at [65, 134] on img at bounding box center [61, 130] width 8 height 8
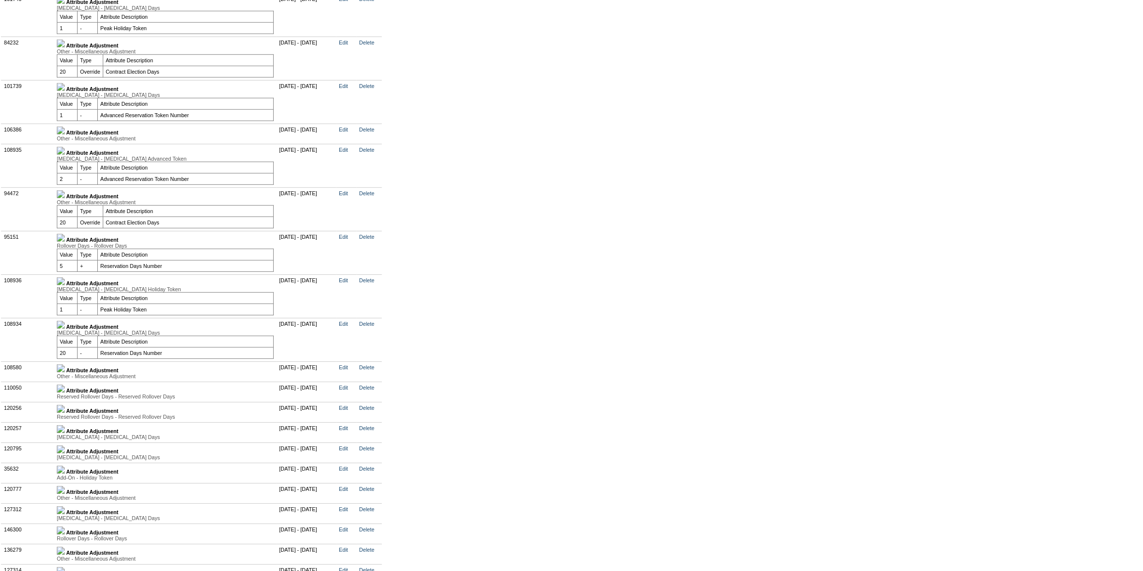
click at [65, 47] on img at bounding box center [61, 44] width 8 height 8
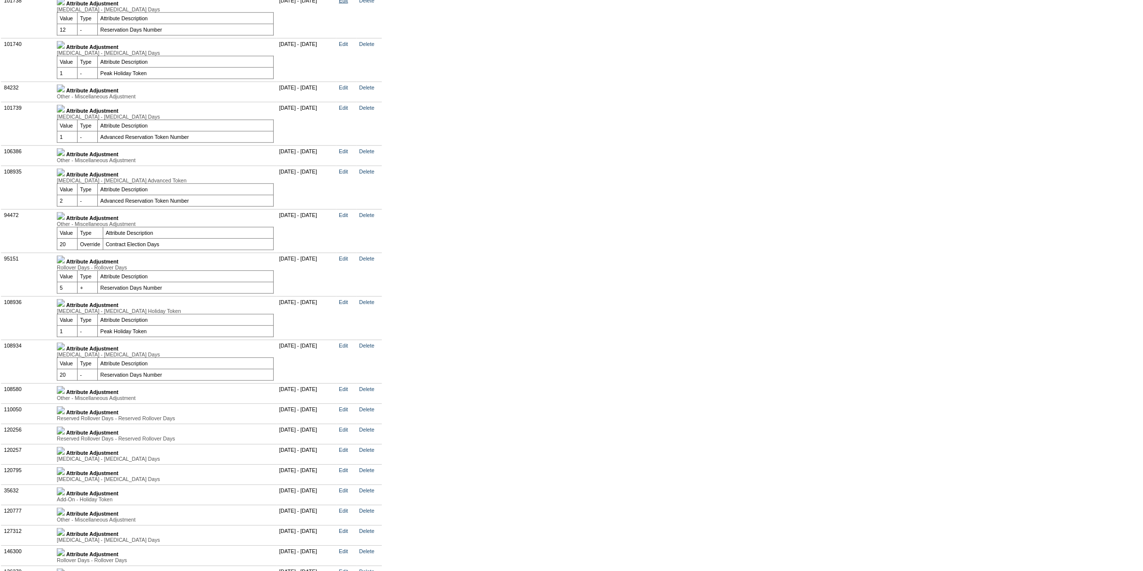
click at [348, 3] on link "Edit" at bounding box center [343, 1] width 9 height 6
